Goal: Task Accomplishment & Management: Complete application form

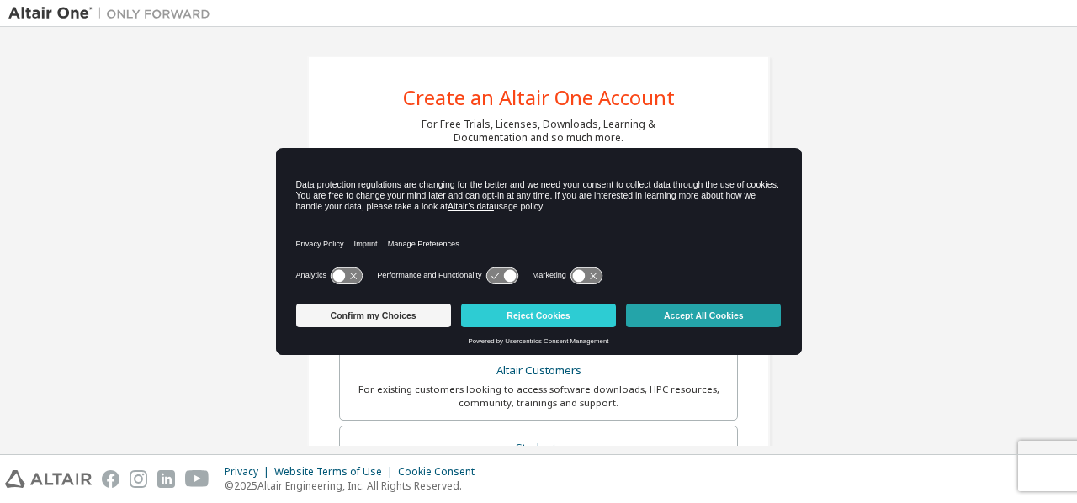
click at [658, 310] on button "Accept All Cookies" at bounding box center [703, 316] width 155 height 24
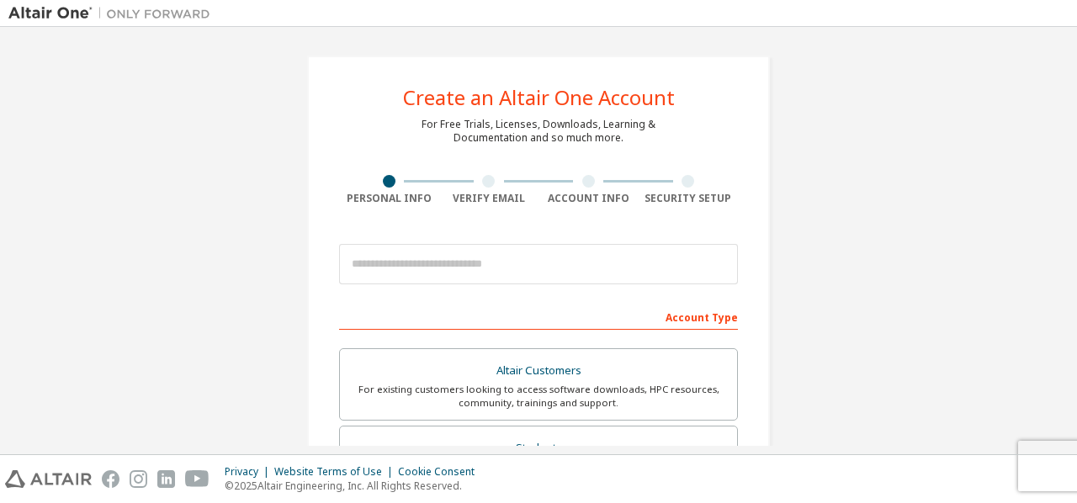
scroll to position [103, 0]
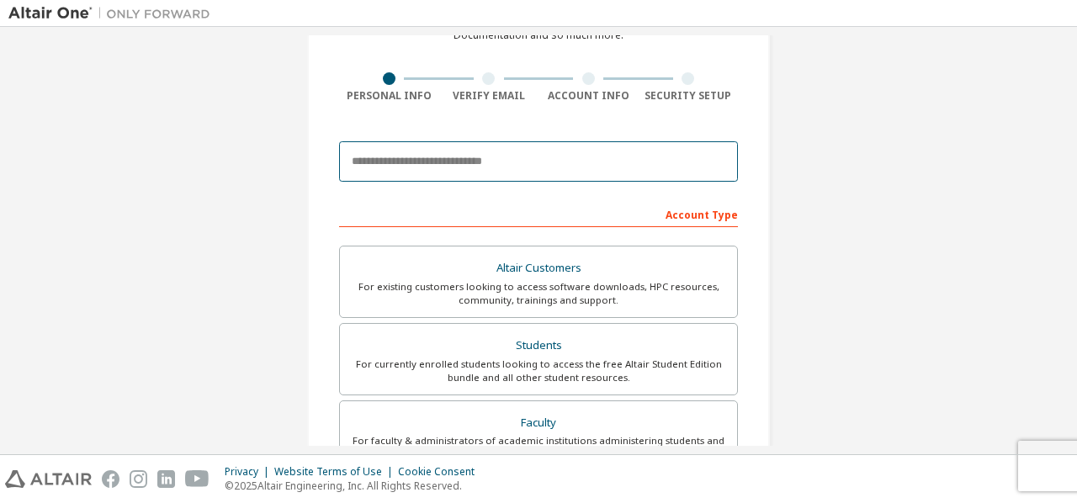
click at [517, 160] on input "email" at bounding box center [538, 161] width 399 height 40
type input "**********"
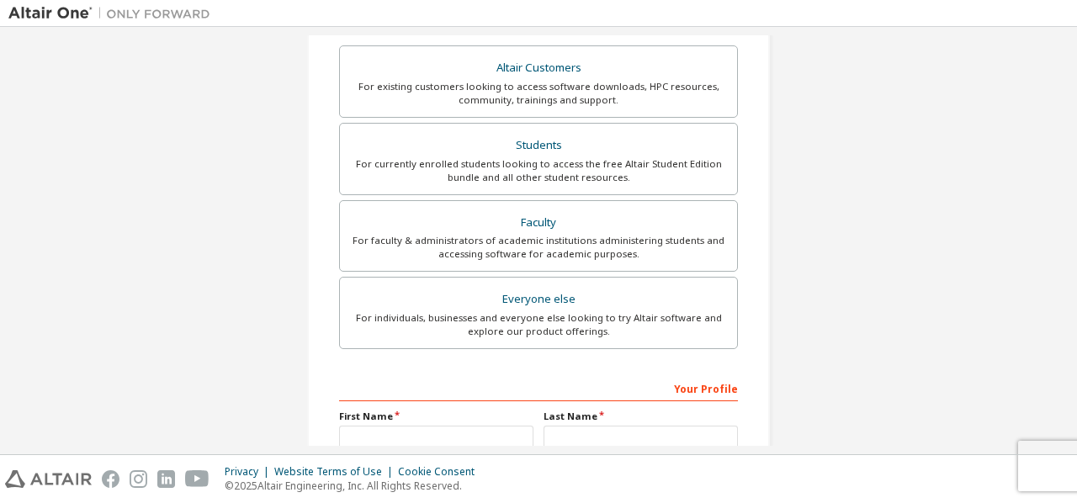
scroll to position [356, 0]
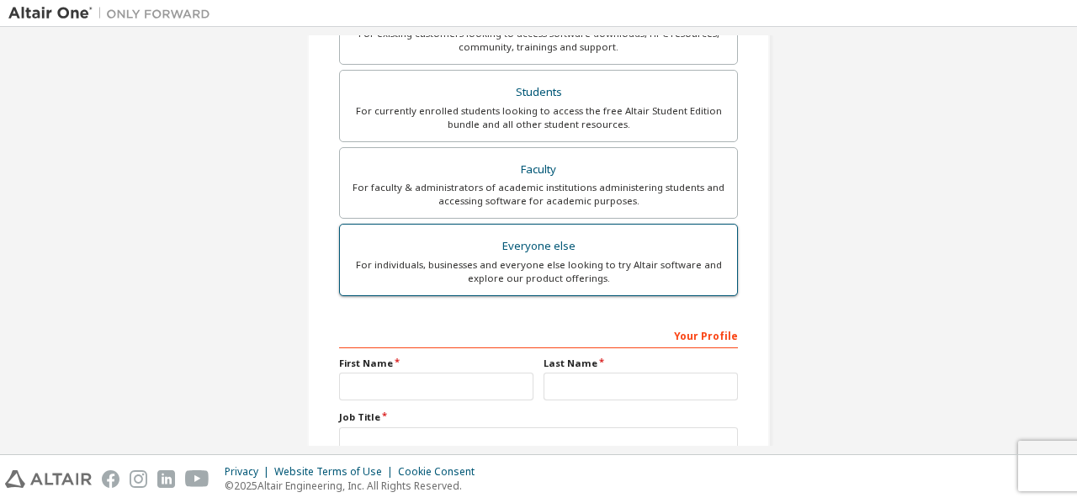
click at [527, 244] on div "Everyone else" at bounding box center [538, 247] width 377 height 24
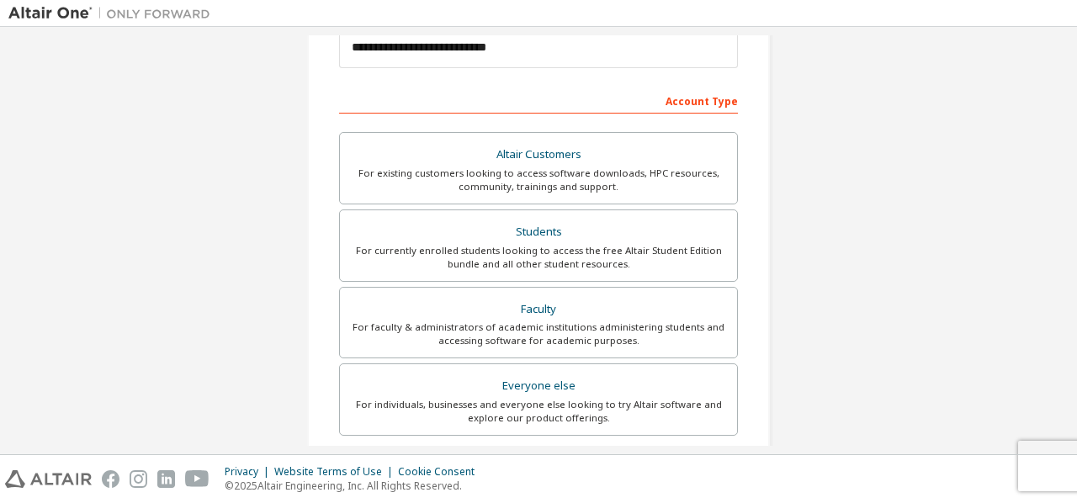
scroll to position [476, 0]
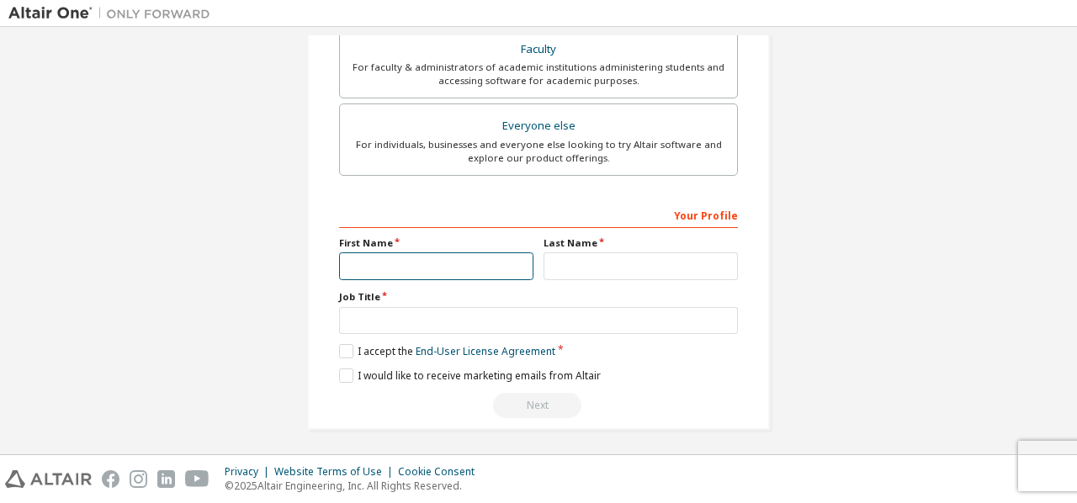
click at [409, 262] on input "text" at bounding box center [436, 266] width 194 height 28
type input "*******"
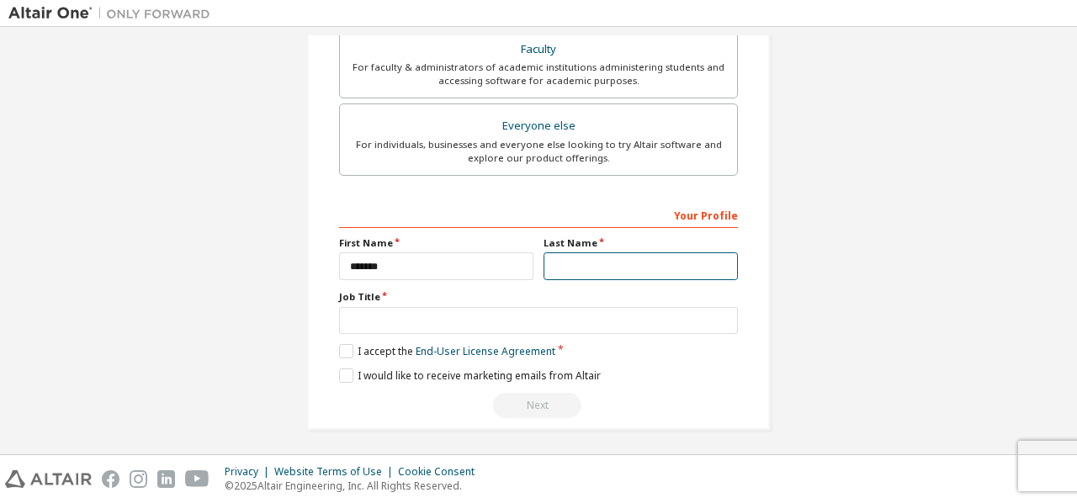
click at [544, 263] on input "text" at bounding box center [641, 266] width 194 height 28
type input "*********"
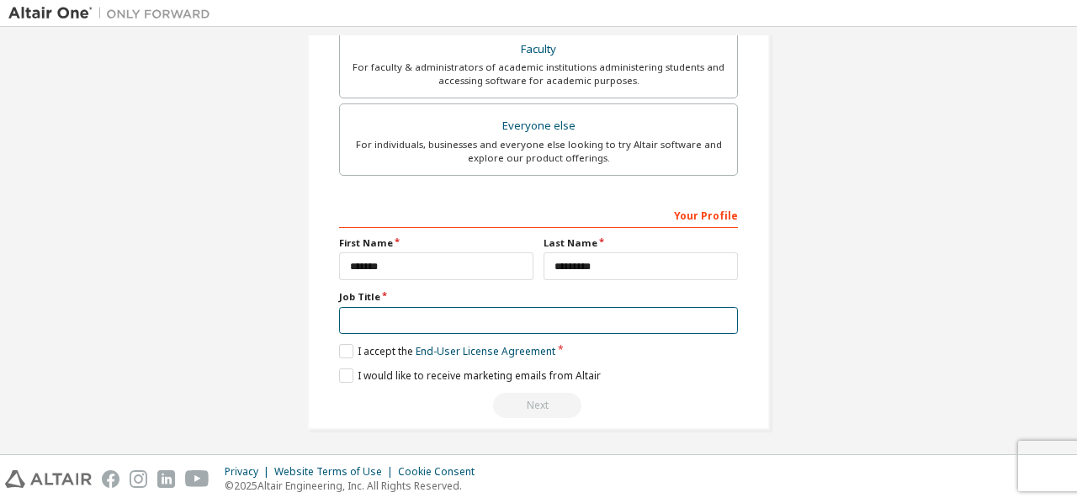
click at [512, 312] on input "text" at bounding box center [538, 321] width 399 height 28
type input "*******"
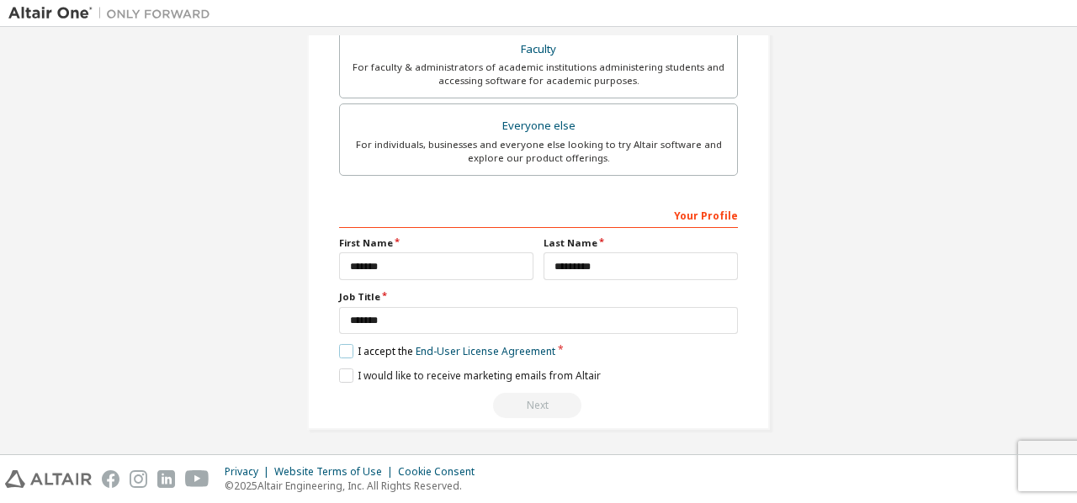
click at [372, 345] on label "I accept the End-User License Agreement" at bounding box center [447, 351] width 216 height 14
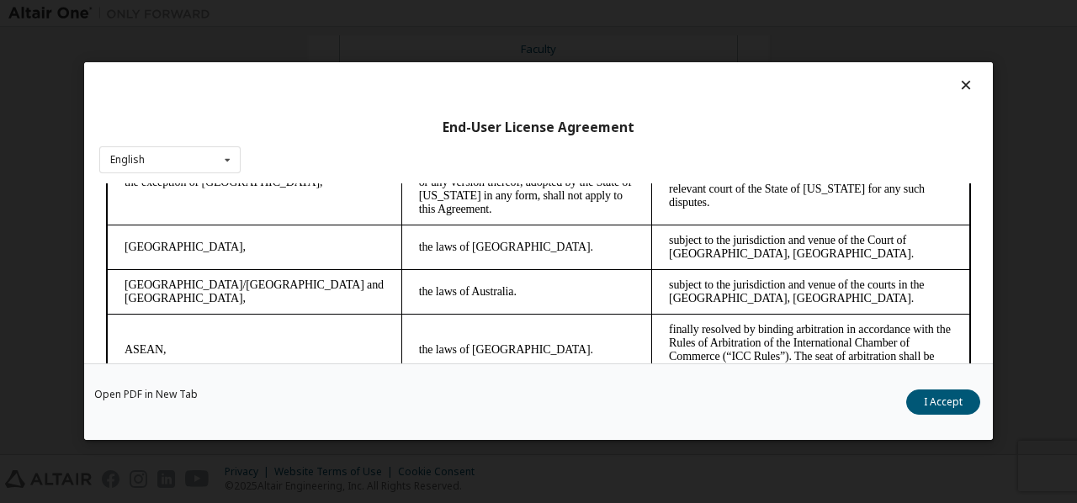
scroll to position [4743, 0]
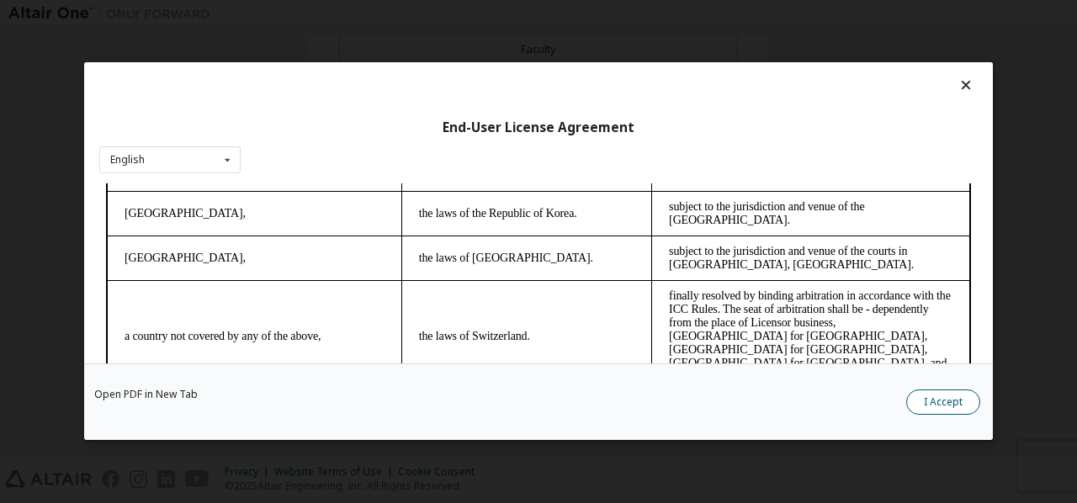
click at [933, 396] on button "I Accept" at bounding box center [943, 402] width 74 height 25
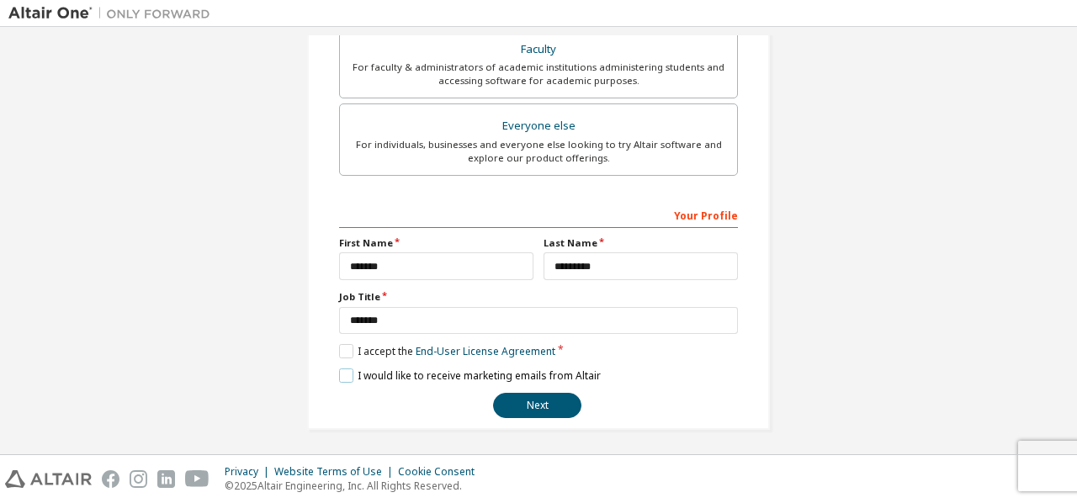
click at [352, 371] on label "I would like to receive marketing emails from Altair" at bounding box center [470, 376] width 262 height 14
click at [453, 369] on label "I would like to receive marketing emails from Altair" at bounding box center [470, 376] width 262 height 14
click at [538, 398] on button "Next" at bounding box center [537, 405] width 88 height 25
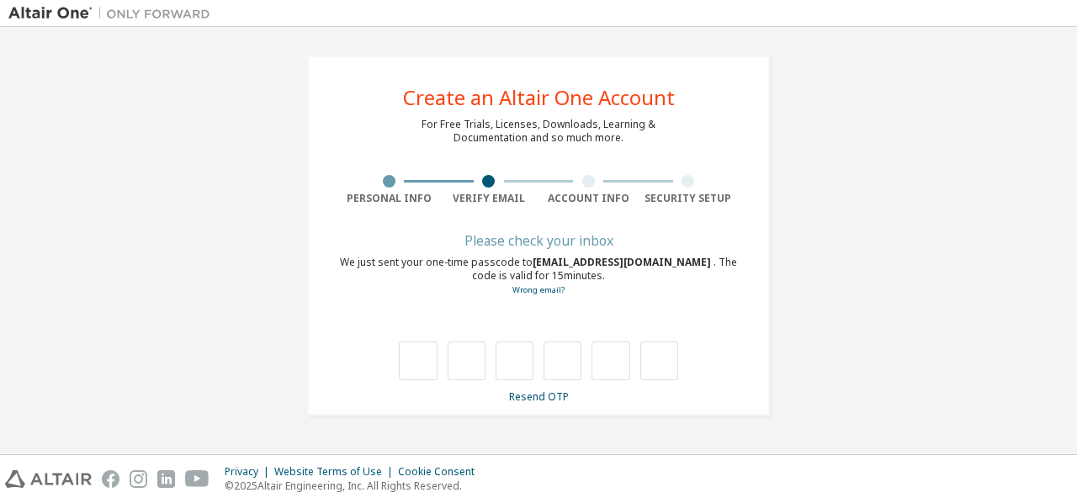
type input "*"
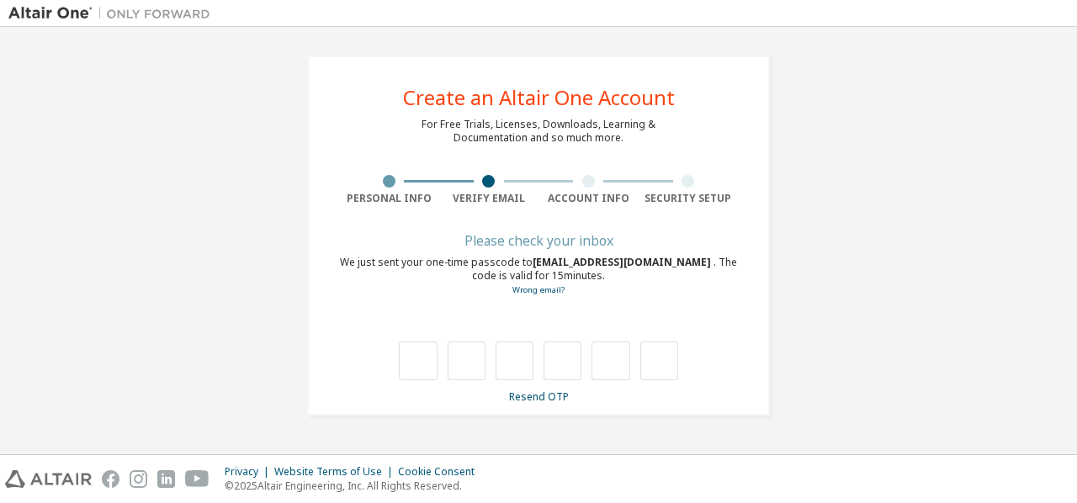
type input "*"
